Goal: Task Accomplishment & Management: Use online tool/utility

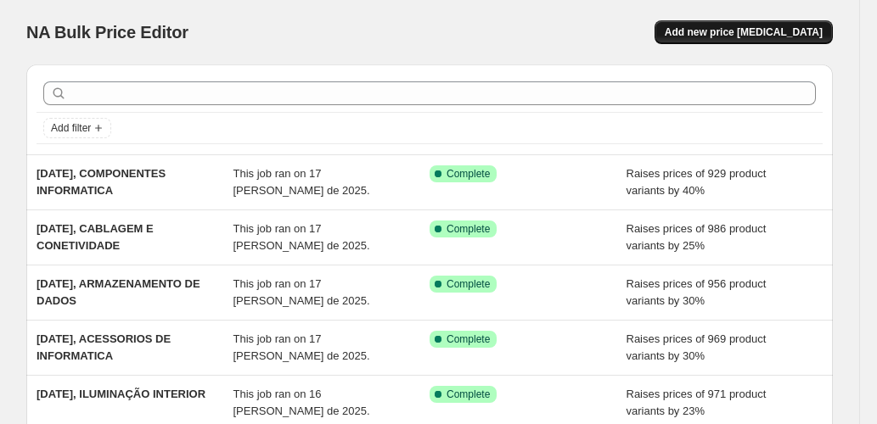
click at [717, 36] on span "Add new price [MEDICAL_DATA]" at bounding box center [744, 32] width 158 height 14
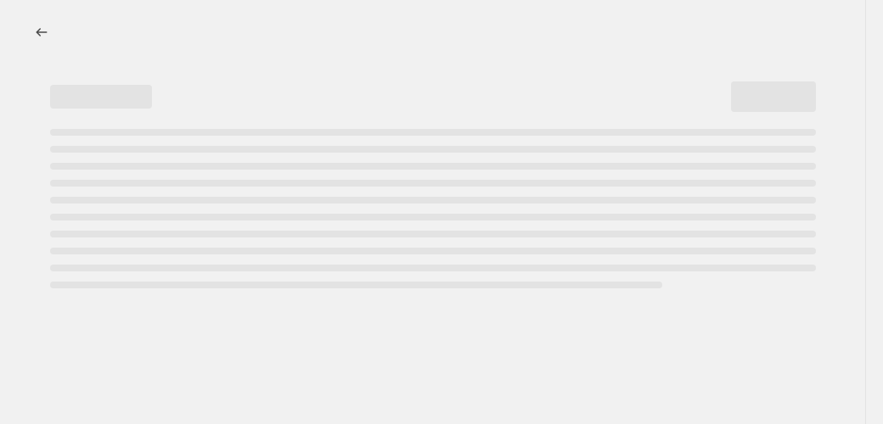
select select "percentage"
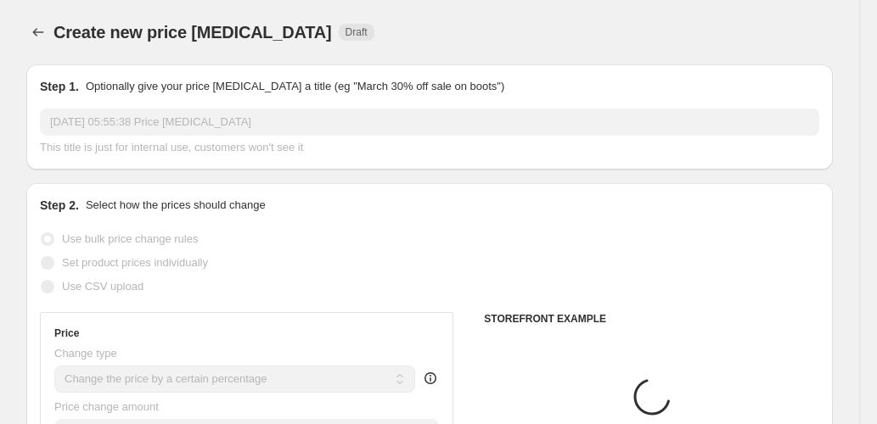
click at [158, 88] on p "Optionally give your price [MEDICAL_DATA] a title (eg "March 30% off sale on bo…" at bounding box center [295, 86] width 418 height 17
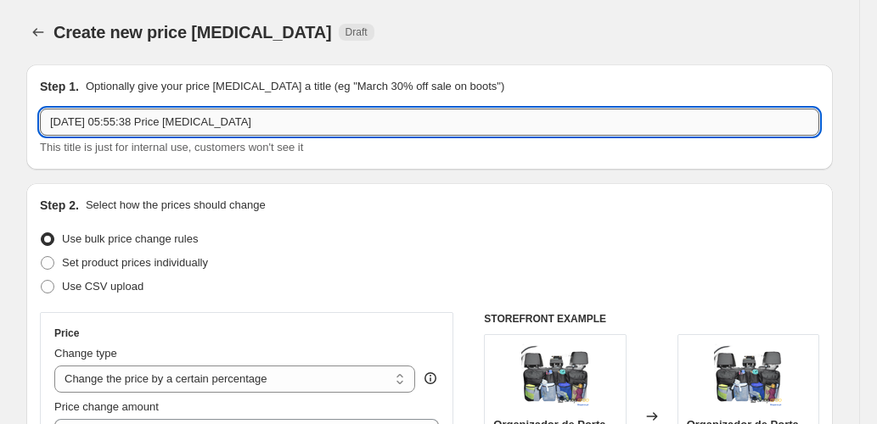
click at [157, 132] on input "[DATE] 05:55:38 Price [MEDICAL_DATA]" at bounding box center [429, 122] width 779 height 27
drag, startPoint x: 122, startPoint y: 122, endPoint x: 343, endPoint y: 140, distance: 221.4
click at [343, 140] on div "[DATE] 05:55:38 Price [MEDICAL_DATA] This title is just for internal use, custo…" at bounding box center [429, 133] width 779 height 48
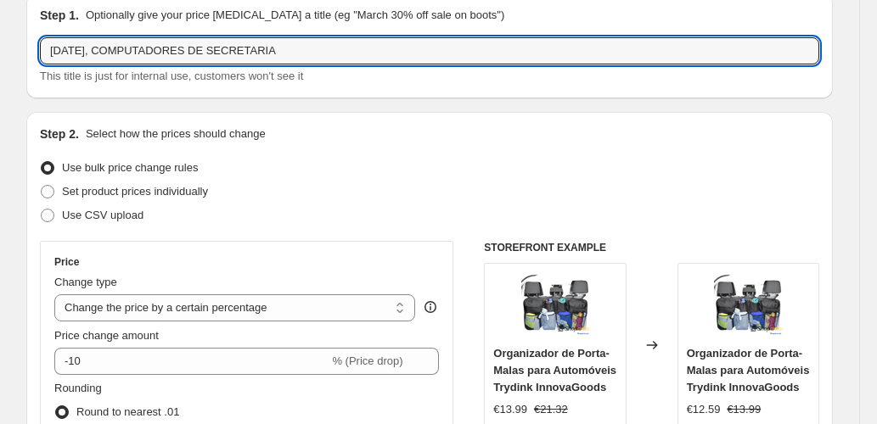
scroll to position [170, 0]
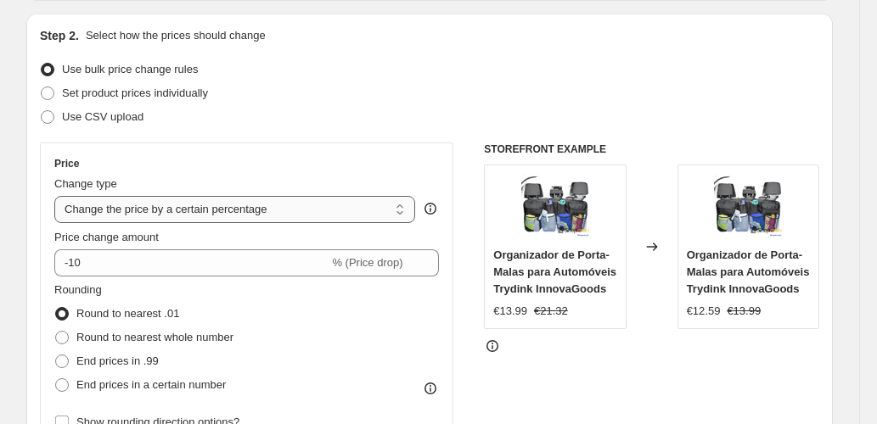
type input "[DATE], COMPUTADORES DE SECRETARIA"
click at [259, 212] on select "Change the price to a certain amount Change the price by a certain amount Chang…" at bounding box center [234, 209] width 361 height 27
click at [284, 168] on div "Price" at bounding box center [246, 164] width 385 height 14
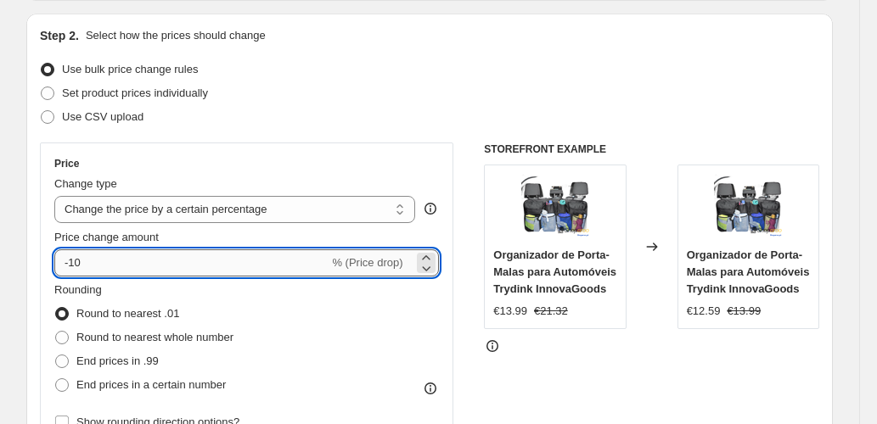
click at [137, 267] on input "-10" at bounding box center [191, 263] width 274 height 27
type input "40"
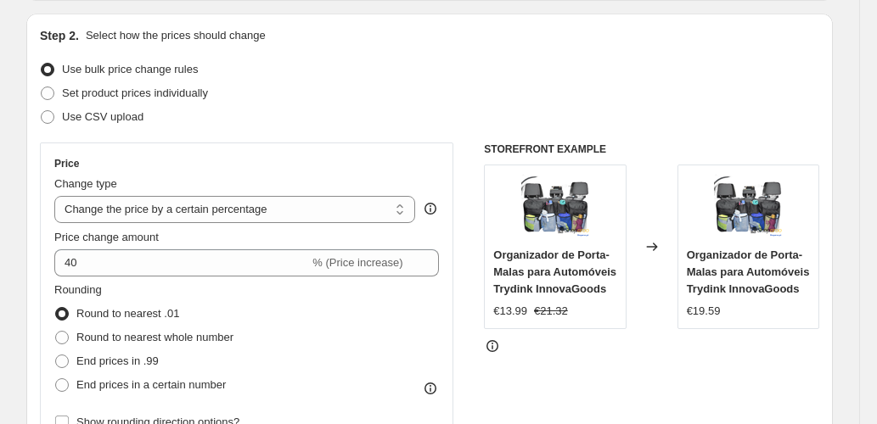
click at [43, 245] on div "Price Change type Change the price to a certain amount Change the price by a ce…" at bounding box center [246, 296] width 413 height 306
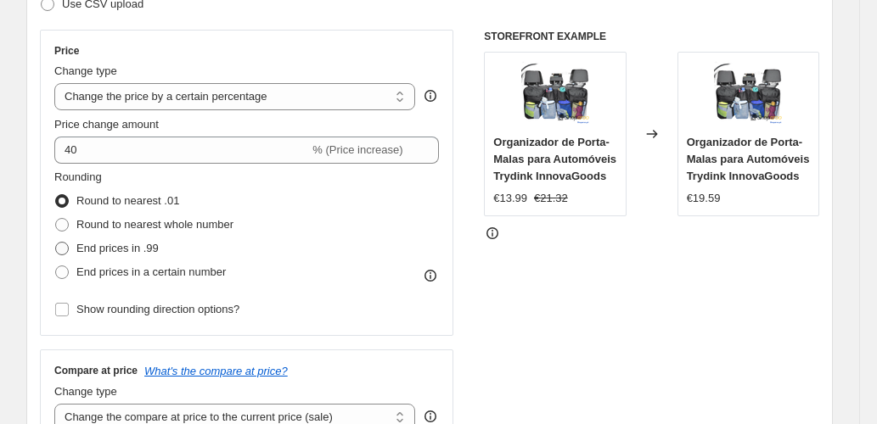
click at [104, 251] on span "End prices in .99" at bounding box center [117, 248] width 82 height 13
click at [56, 243] on input "End prices in .99" at bounding box center [55, 242] width 1 height 1
radio input "true"
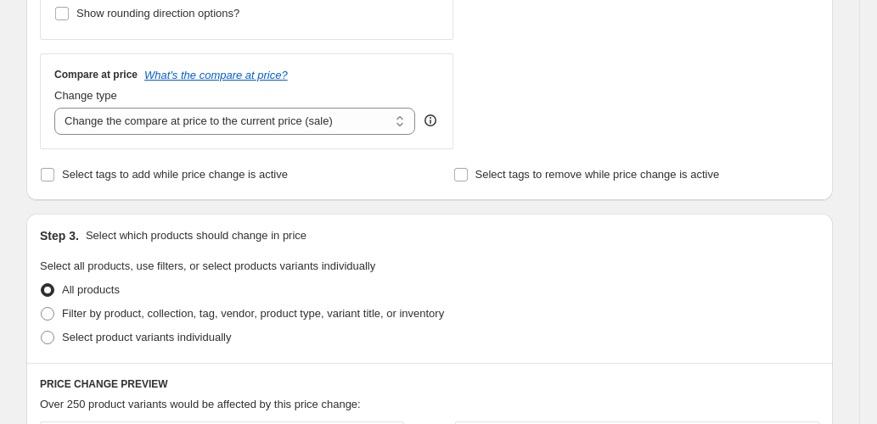
scroll to position [622, 0]
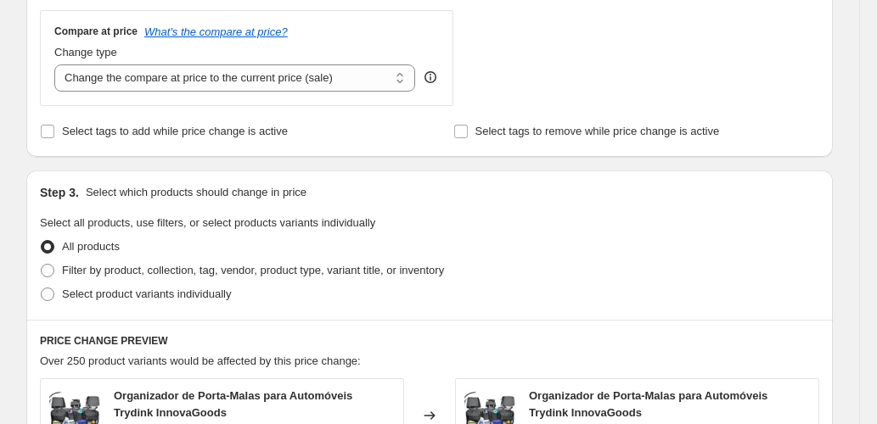
click at [295, 57] on div "Change type" at bounding box center [234, 52] width 361 height 17
drag, startPoint x: 291, startPoint y: 73, endPoint x: 302, endPoint y: 85, distance: 16.2
click at [291, 73] on select "Change the compare at price to the current price (sale) Change the compare at p…" at bounding box center [234, 78] width 361 height 27
select select "pp"
click at [57, 65] on select "Change the compare at price to the current price (sale) Change the compare at p…" at bounding box center [234, 78] width 361 height 27
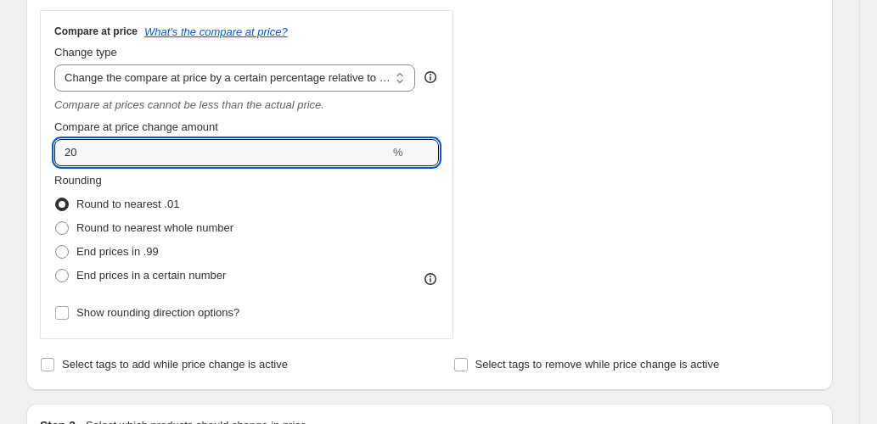
drag, startPoint x: 38, startPoint y: 156, endPoint x: 1, endPoint y: 156, distance: 37.3
click at [1, 156] on div "Create new price [MEDICAL_DATA]. This page is ready Create new price [MEDICAL_D…" at bounding box center [429, 356] width 859 height 1957
type input "75"
click at [1, 156] on div "Create new price [MEDICAL_DATA]. This page is ready Create new price [MEDICAL_D…" at bounding box center [429, 356] width 859 height 1957
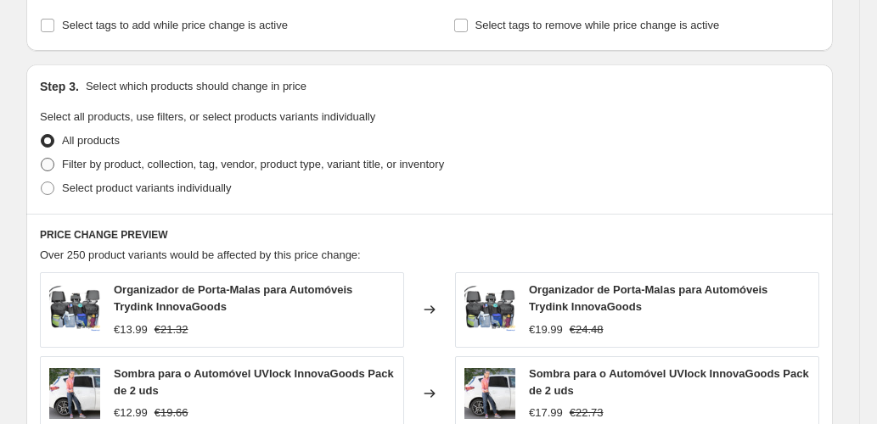
click at [91, 165] on span "Filter by product, collection, tag, vendor, product type, variant title, or inv…" at bounding box center [253, 164] width 382 height 13
click at [42, 159] on input "Filter by product, collection, tag, vendor, product type, variant title, or inv…" at bounding box center [41, 158] width 1 height 1
radio input "true"
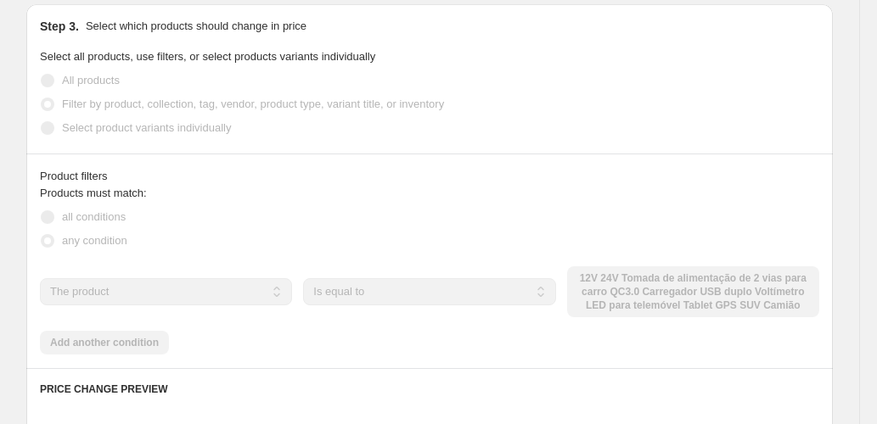
scroll to position [1075, 0]
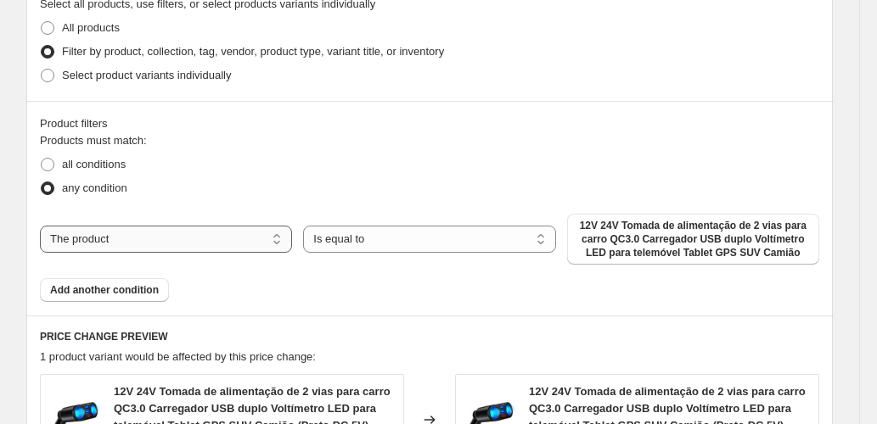
click at [234, 231] on select "The product The product's collection The product's tag The product's vendor The…" at bounding box center [166, 239] width 252 height 27
select select "collection"
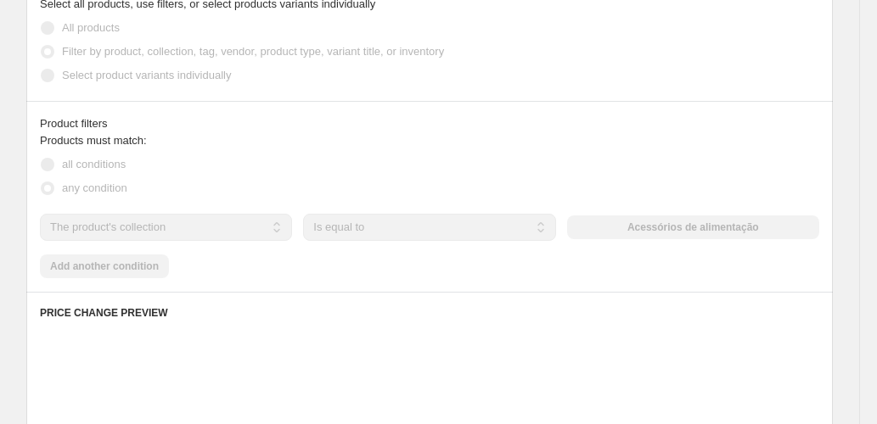
click at [616, 229] on div "The product The product's collection The product's tag The product's vendor The…" at bounding box center [429, 227] width 779 height 27
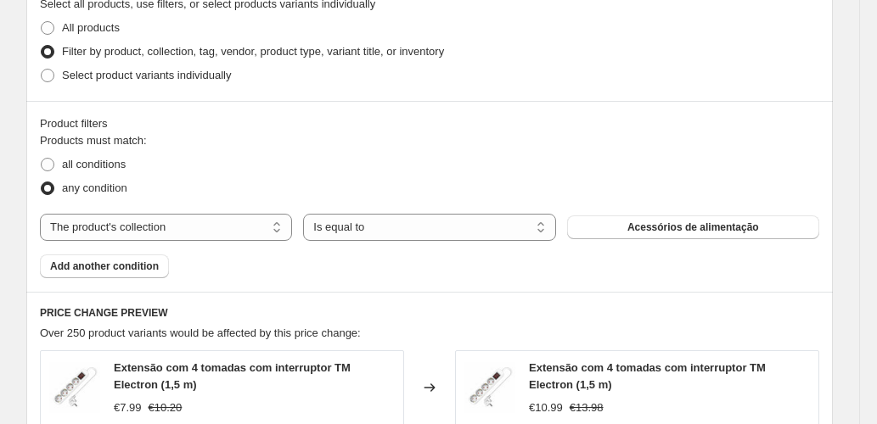
click at [616, 229] on button "Acessórios de alimentação" at bounding box center [693, 228] width 252 height 24
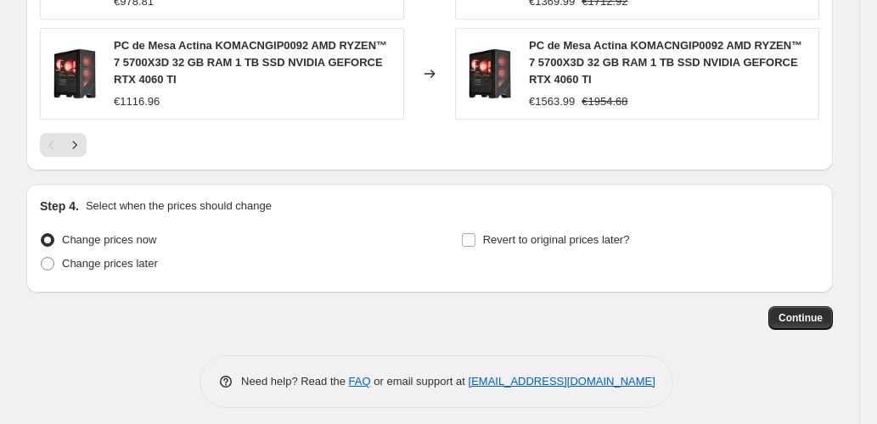
scroll to position [1736, 0]
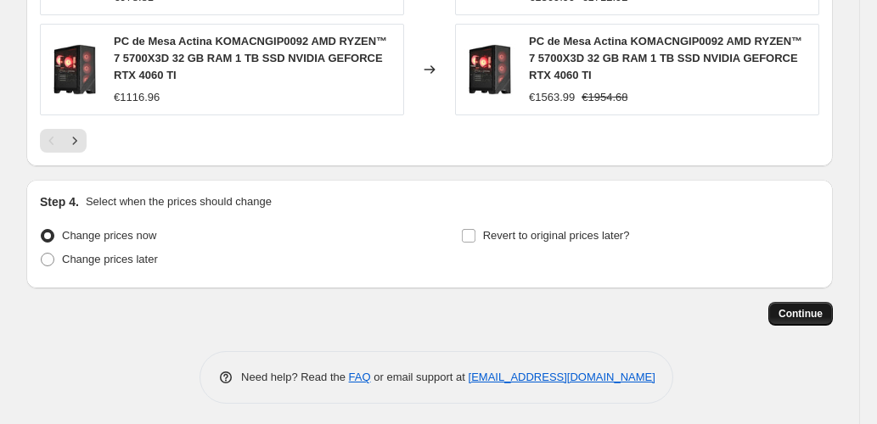
click at [815, 302] on button "Continue" at bounding box center [800, 314] width 65 height 24
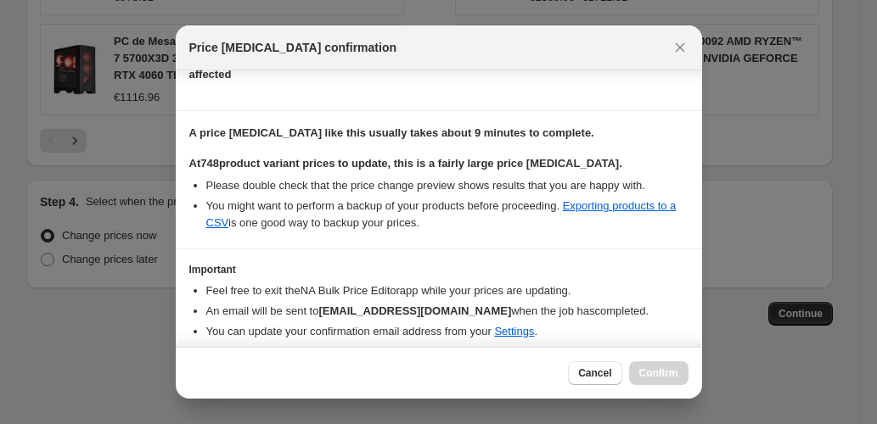
scroll to position [277, 0]
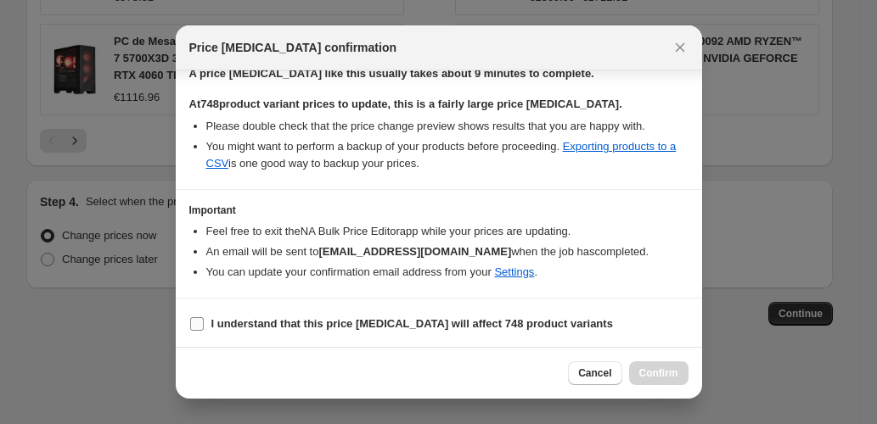
click at [200, 317] on span ":r24:" at bounding box center [196, 324] width 15 height 15
click at [196, 323] on input "I understand that this price [MEDICAL_DATA] will affect 748 product variants" at bounding box center [197, 324] width 14 height 14
checkbox input "true"
click at [674, 381] on button "Confirm" at bounding box center [658, 374] width 59 height 24
